Goal: Check status: Check status

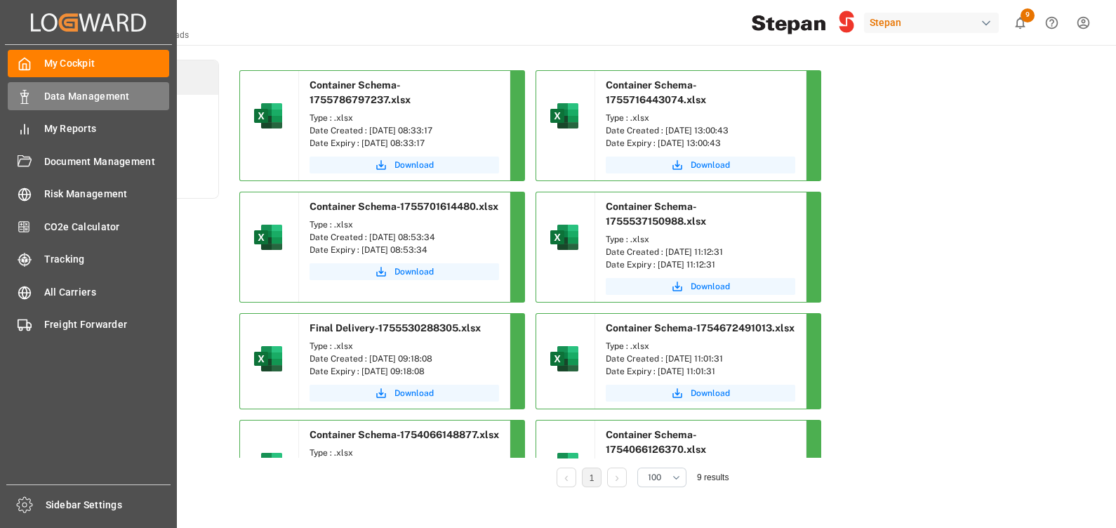
click at [91, 95] on span "Data Management" at bounding box center [107, 96] width 126 height 15
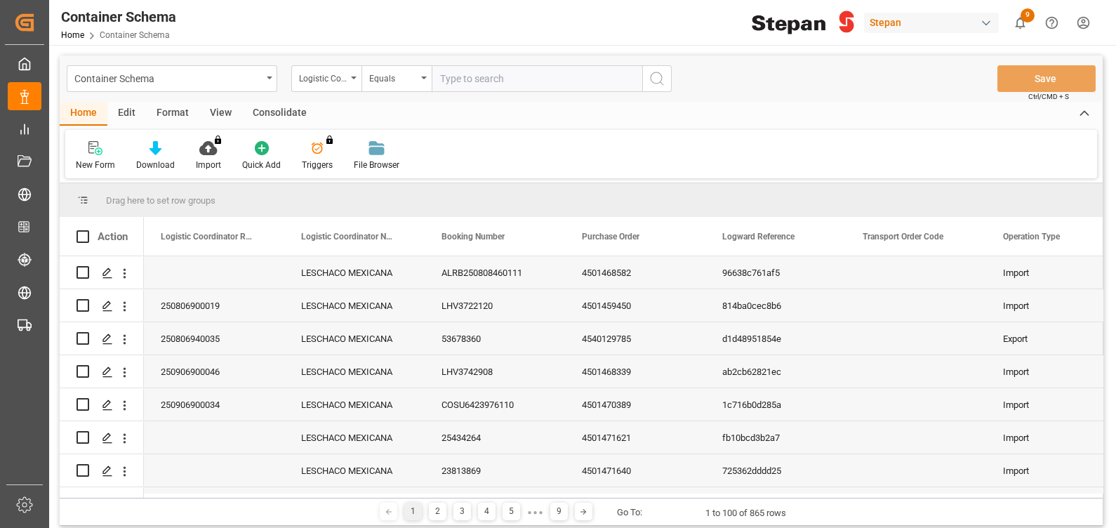
click at [500, 74] on input "text" at bounding box center [537, 78] width 211 height 27
paste input "250806900565"
type input "250806900565"
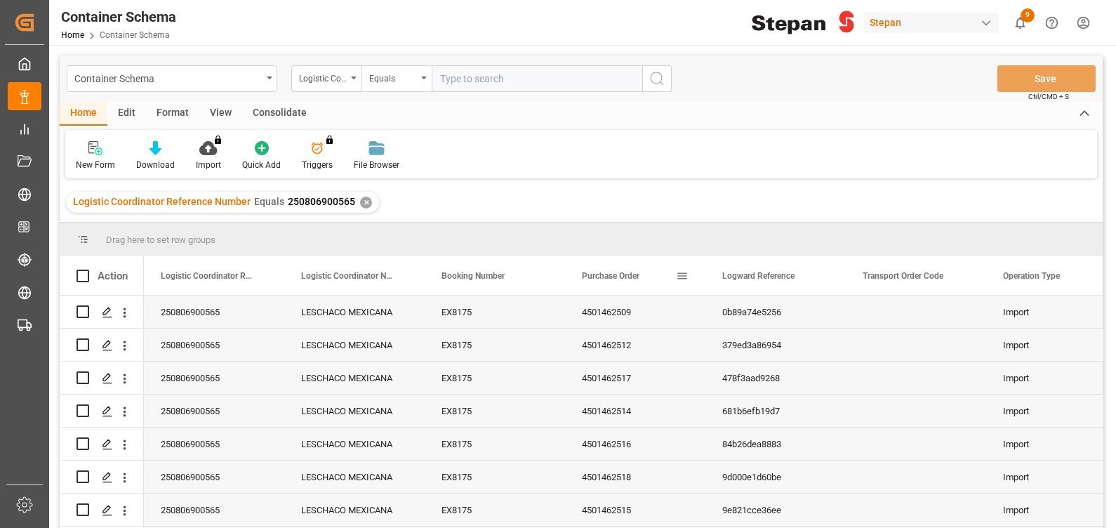
click at [633, 280] on span "Purchase Order" at bounding box center [611, 276] width 58 height 10
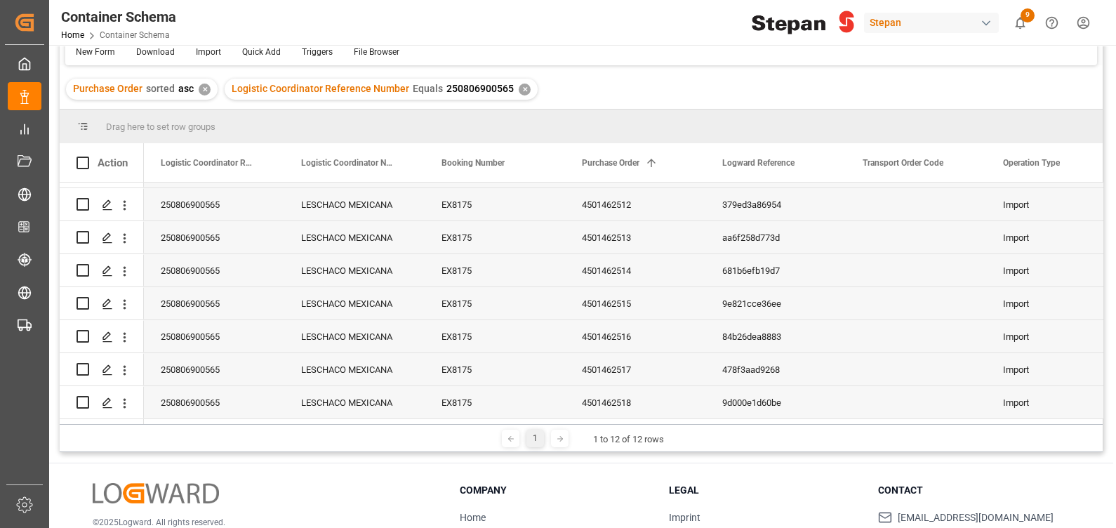
scroll to position [109, 0]
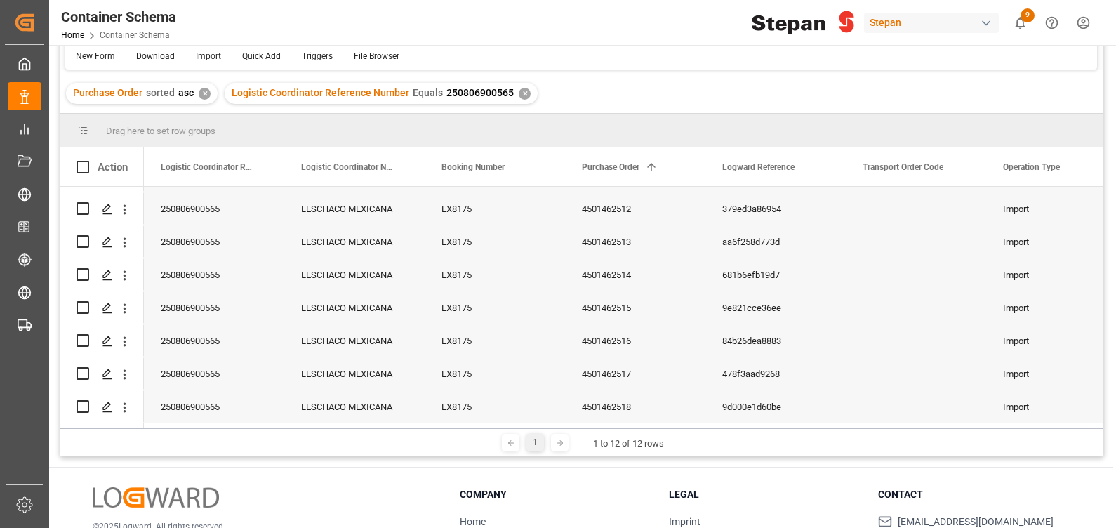
click at [557, 443] on line at bounding box center [559, 443] width 5 height 0
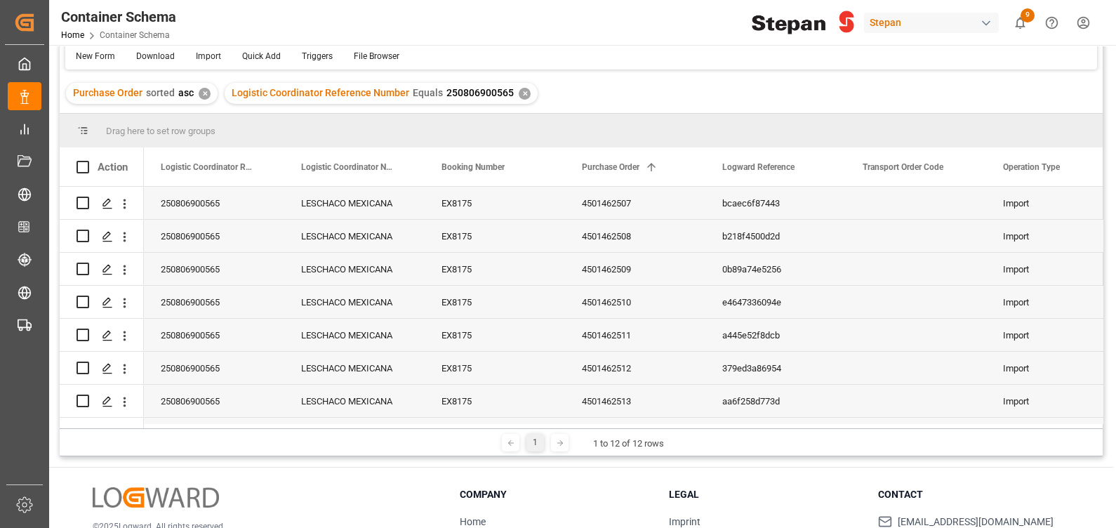
click at [700, 105] on div "Purchase Order sorted asc ✕ Logistic Coordinator Reference Number Equals 250806…" at bounding box center [581, 93] width 1043 height 39
